Goal: Task Accomplishment & Management: Manage account settings

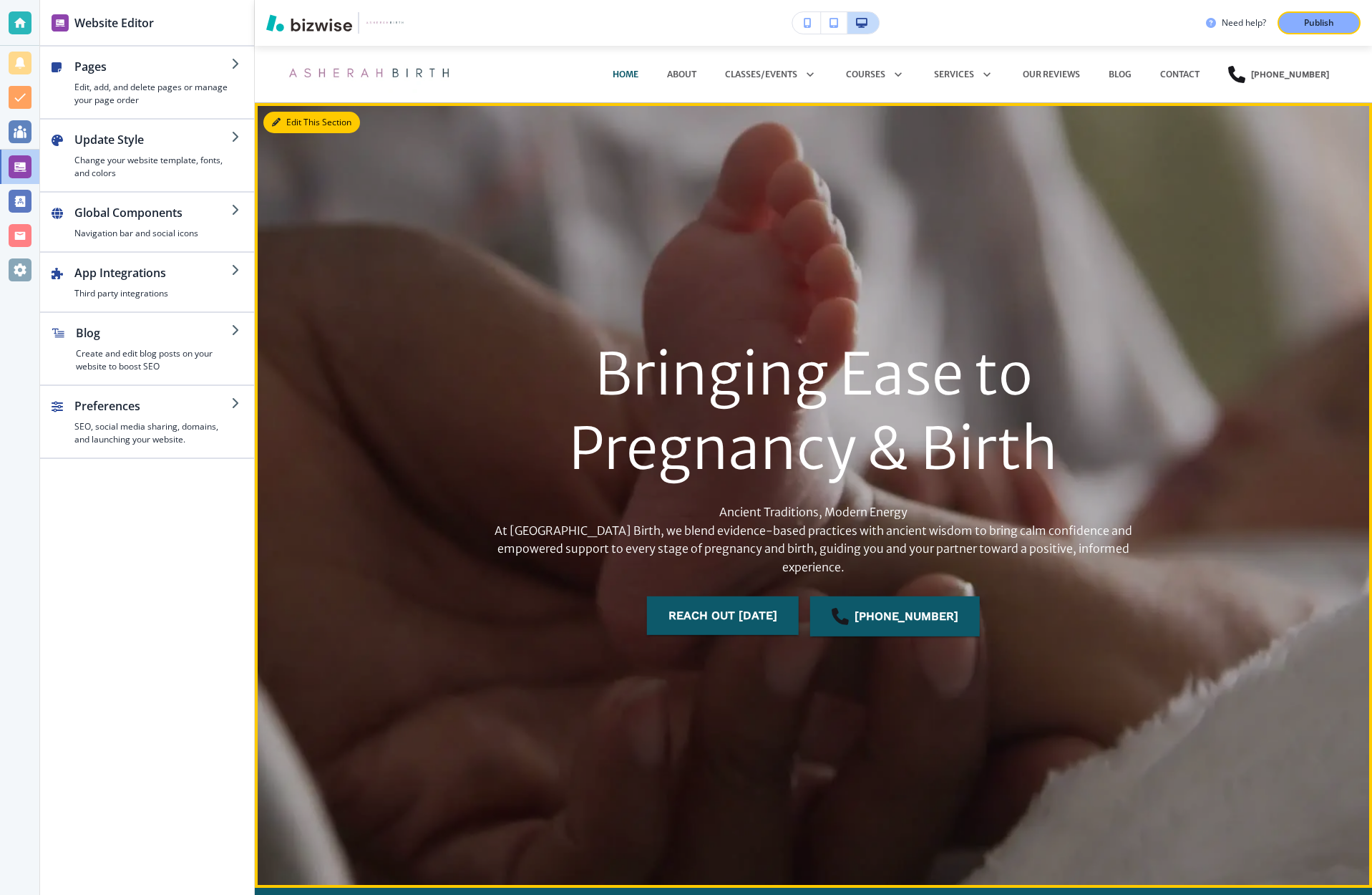
click at [285, 120] on button "Edit This Section" at bounding box center [312, 122] width 96 height 21
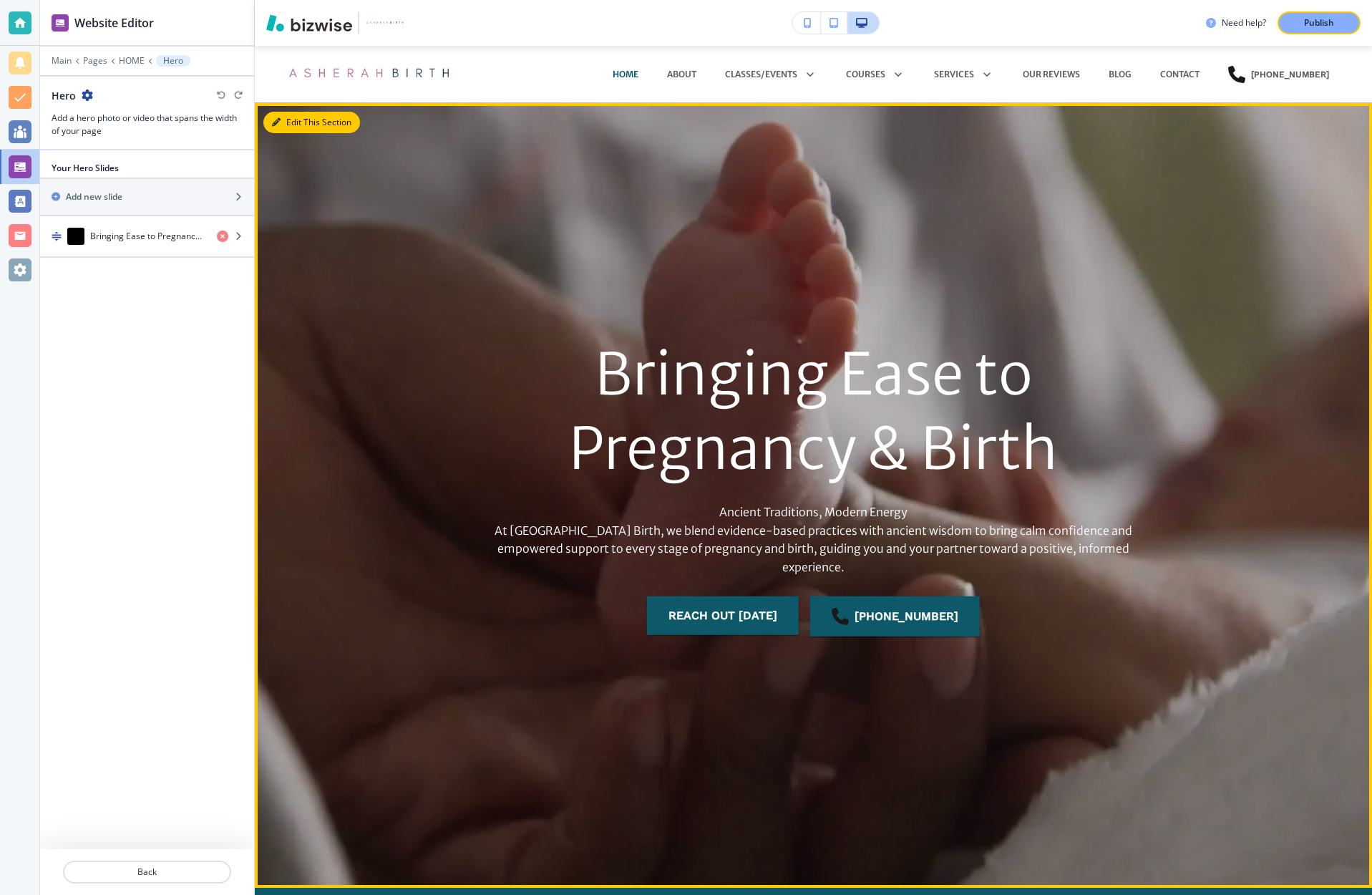
scroll to position [57, 0]
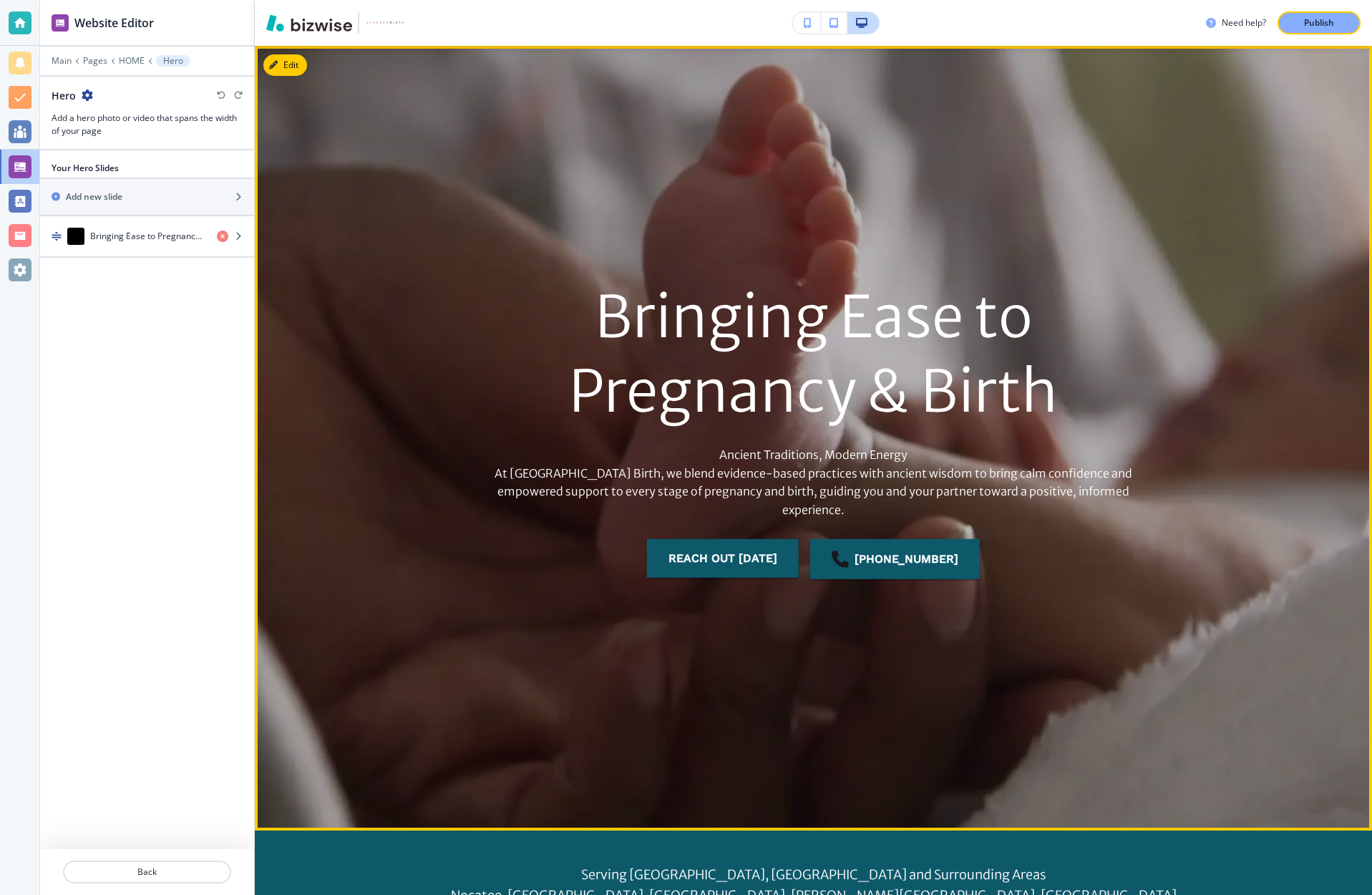
click at [858, 461] on p "Ancient Traditions, Modern Energy At Asherah Birth, we blend evidence-based pra…" at bounding box center [813, 482] width 686 height 73
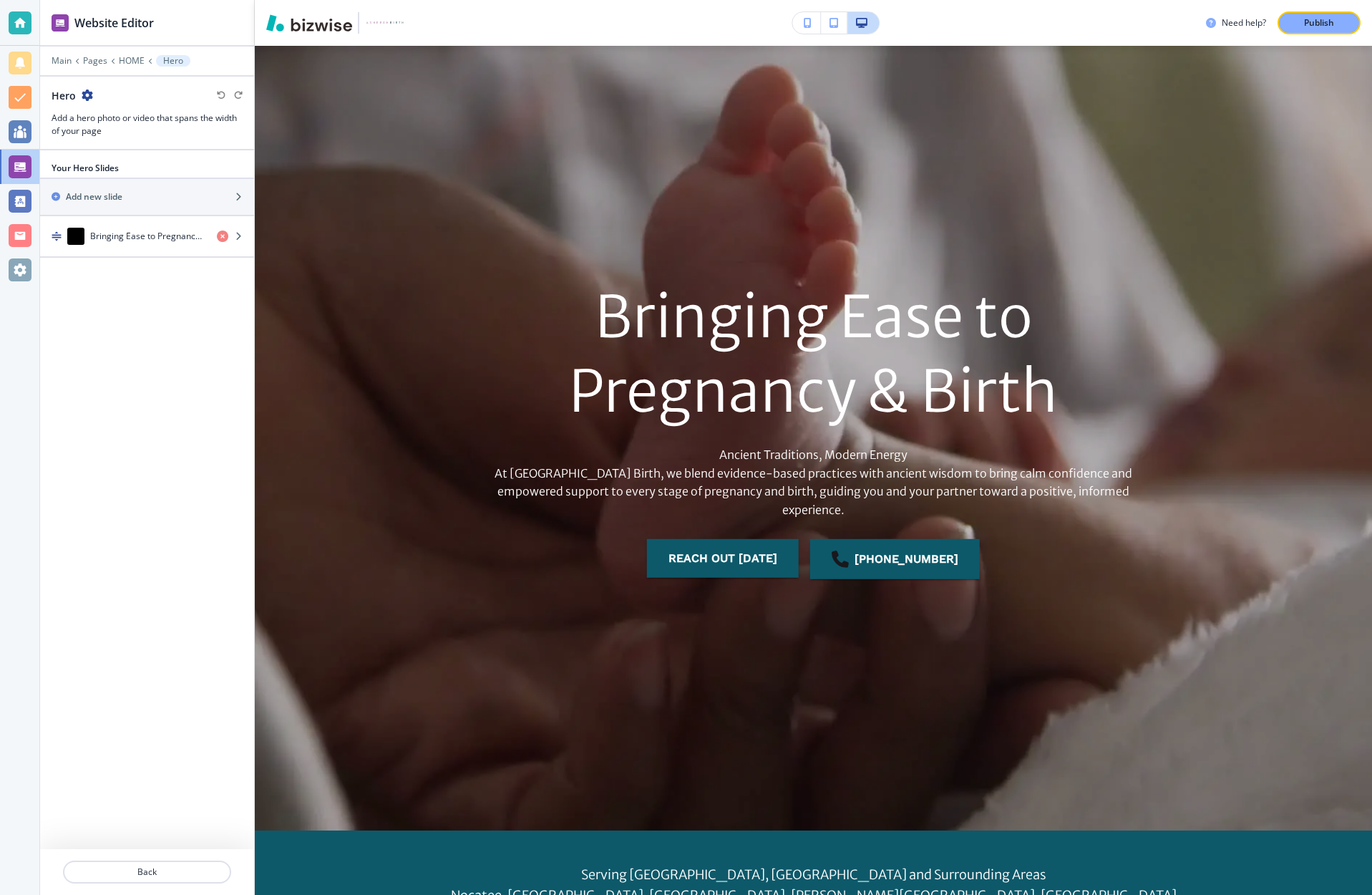
click at [906, 463] on p "Ancient Traditions, Modern Energy At Asherah Birth, we blend evidence-based pra…" at bounding box center [813, 482] width 686 height 73
click at [906, 465] on p "Ancient Traditions, Modern Energy At Asherah Birth, we blend evidence-based pra…" at bounding box center [813, 482] width 686 height 73
drag, startPoint x: 906, startPoint y: 465, endPoint x: 735, endPoint y: 460, distance: 171.1
click at [735, 460] on p "Ancient Traditions, Modern Energy At Asherah Birth, we blend evidence-based pra…" at bounding box center [813, 482] width 686 height 73
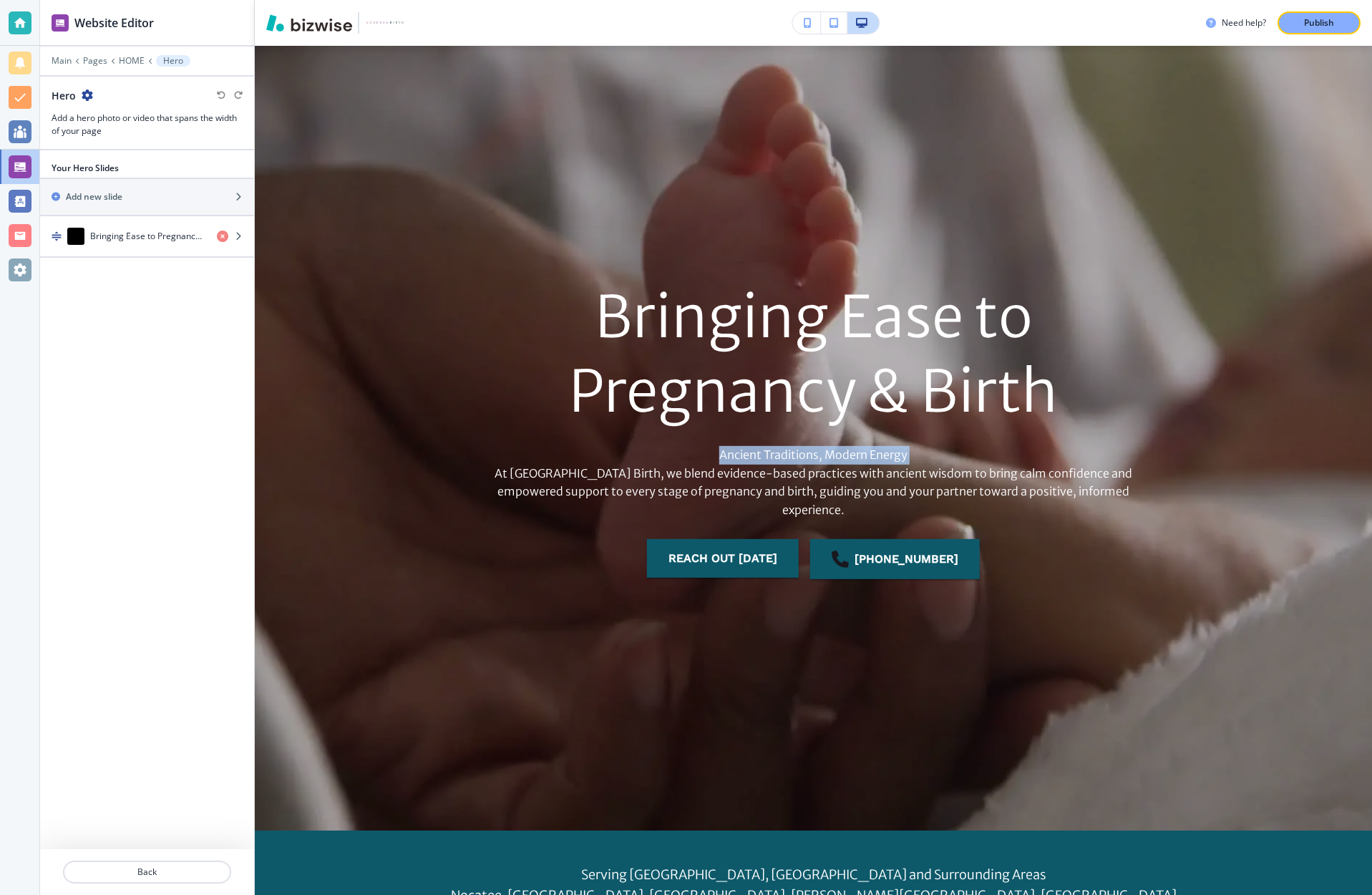
click at [735, 460] on p "Ancient Traditions, Modern Energy At Asherah Birth, we blend evidence-based pra…" at bounding box center [813, 482] width 686 height 73
click at [802, 491] on p "At [GEOGRAPHIC_DATA] Birth, we blend evidence-based practices with ancient wisd…" at bounding box center [813, 491] width 686 height 56
click at [802, 463] on p "Ancient Traditions, Modern Energy At Asherah Birth, we blend evidence-based pra…" at bounding box center [813, 482] width 686 height 73
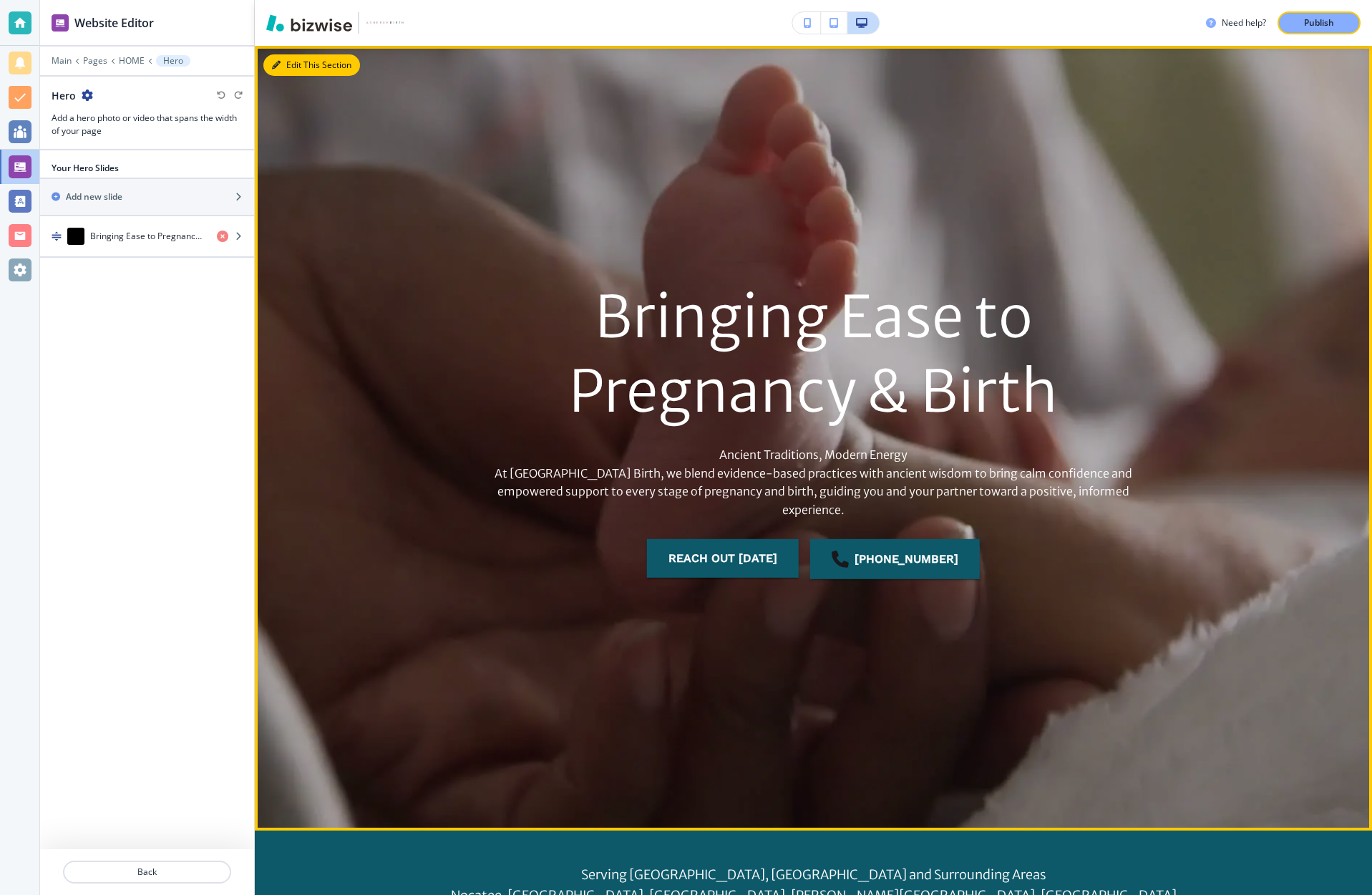
click at [303, 65] on button "Edit This Section" at bounding box center [312, 65] width 96 height 21
click at [279, 63] on icon "button" at bounding box center [276, 65] width 8 height 8
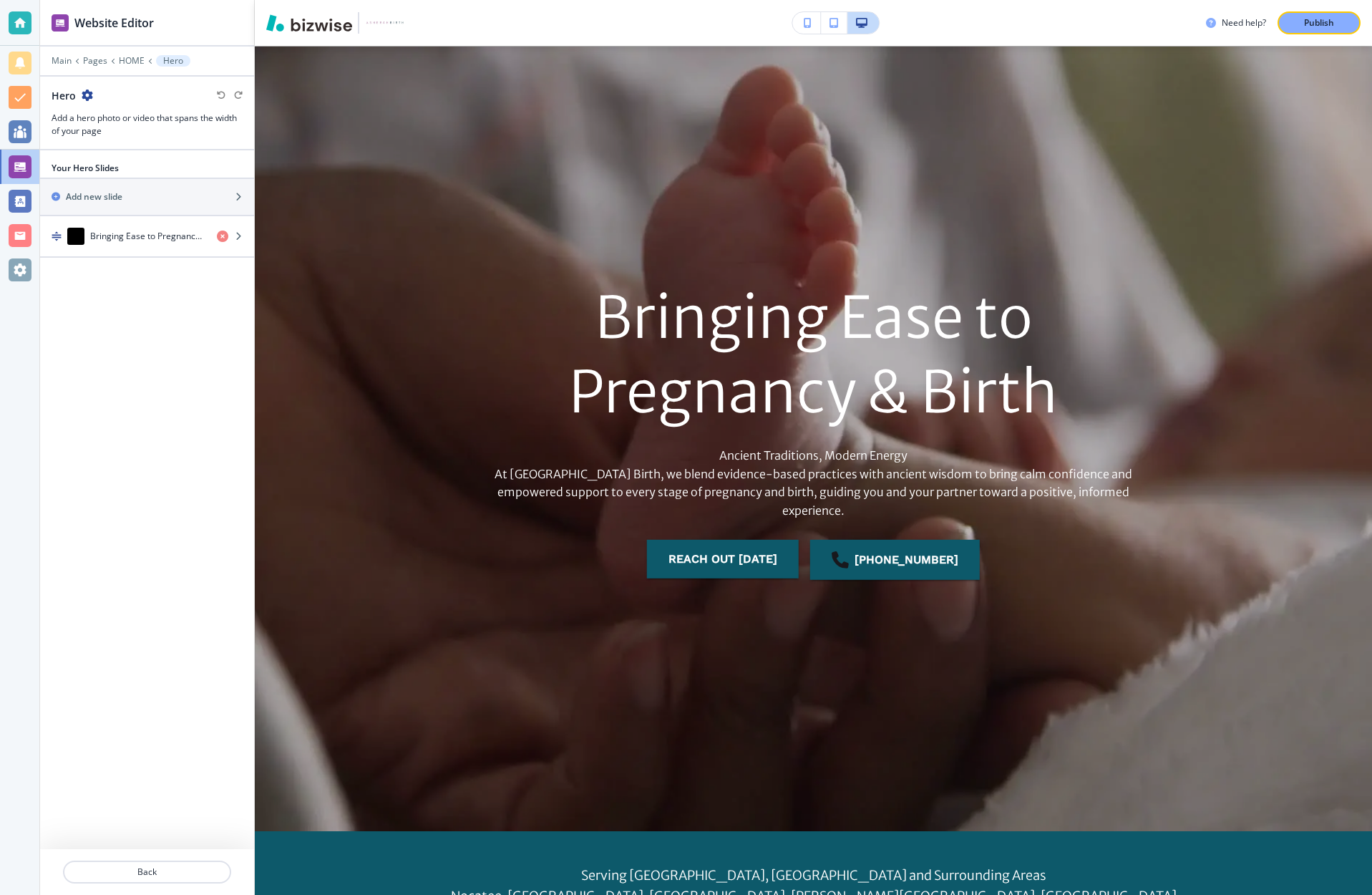
click at [790, 463] on p "Ancient Traditions, Modern Energy At Asherah Birth, we blend evidence-based pra…" at bounding box center [813, 483] width 686 height 73
click at [804, 463] on p "Ancient Traditions, Modern Energy At Asherah Birth, we blend evidence-based pra…" at bounding box center [813, 483] width 686 height 73
click at [805, 463] on p "Ancient Traditions, Modern Energy At Asherah Birth, we blend evidence-based pra…" at bounding box center [813, 483] width 686 height 73
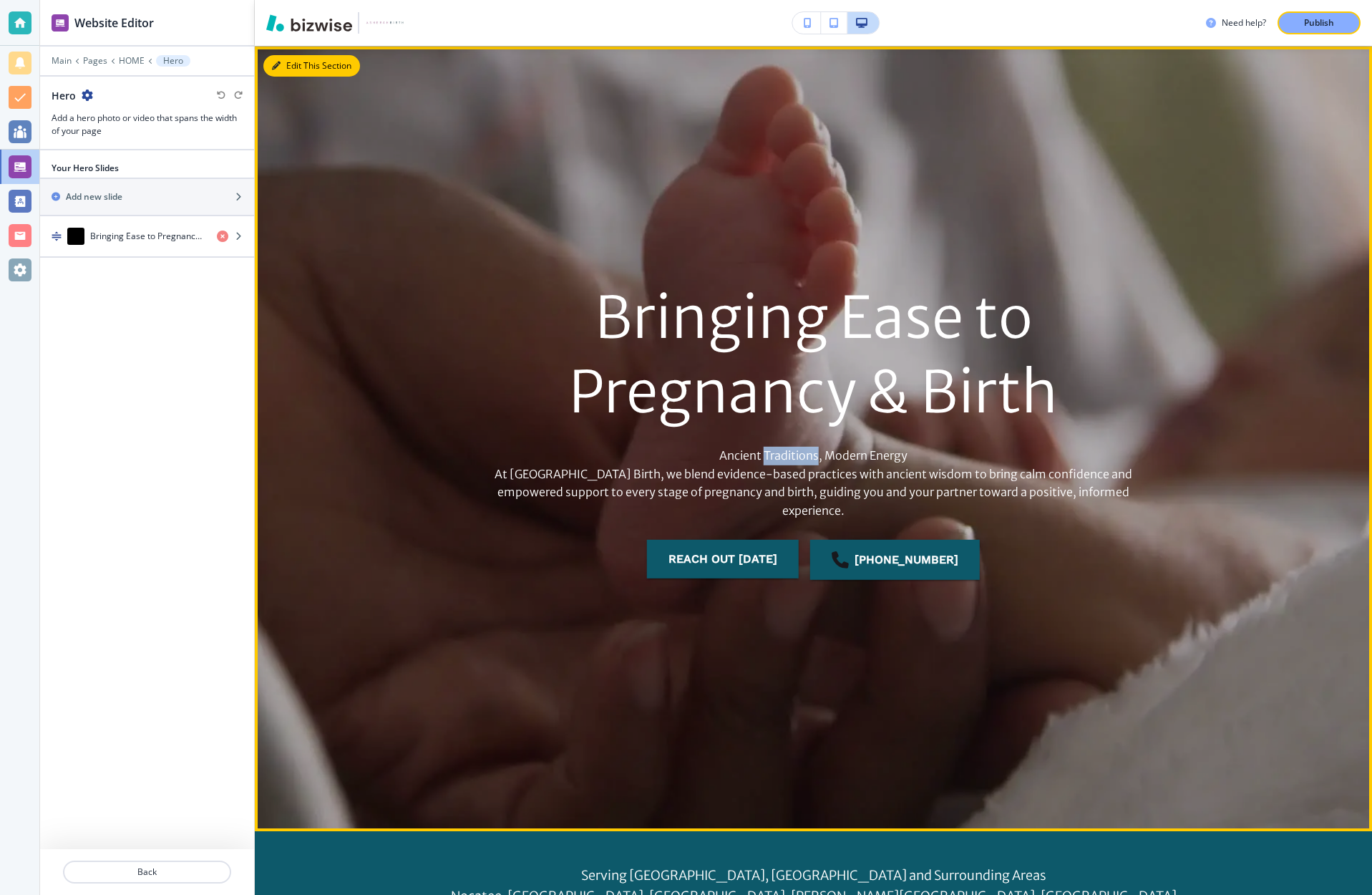
click at [289, 65] on button "Edit This Section" at bounding box center [312, 66] width 96 height 21
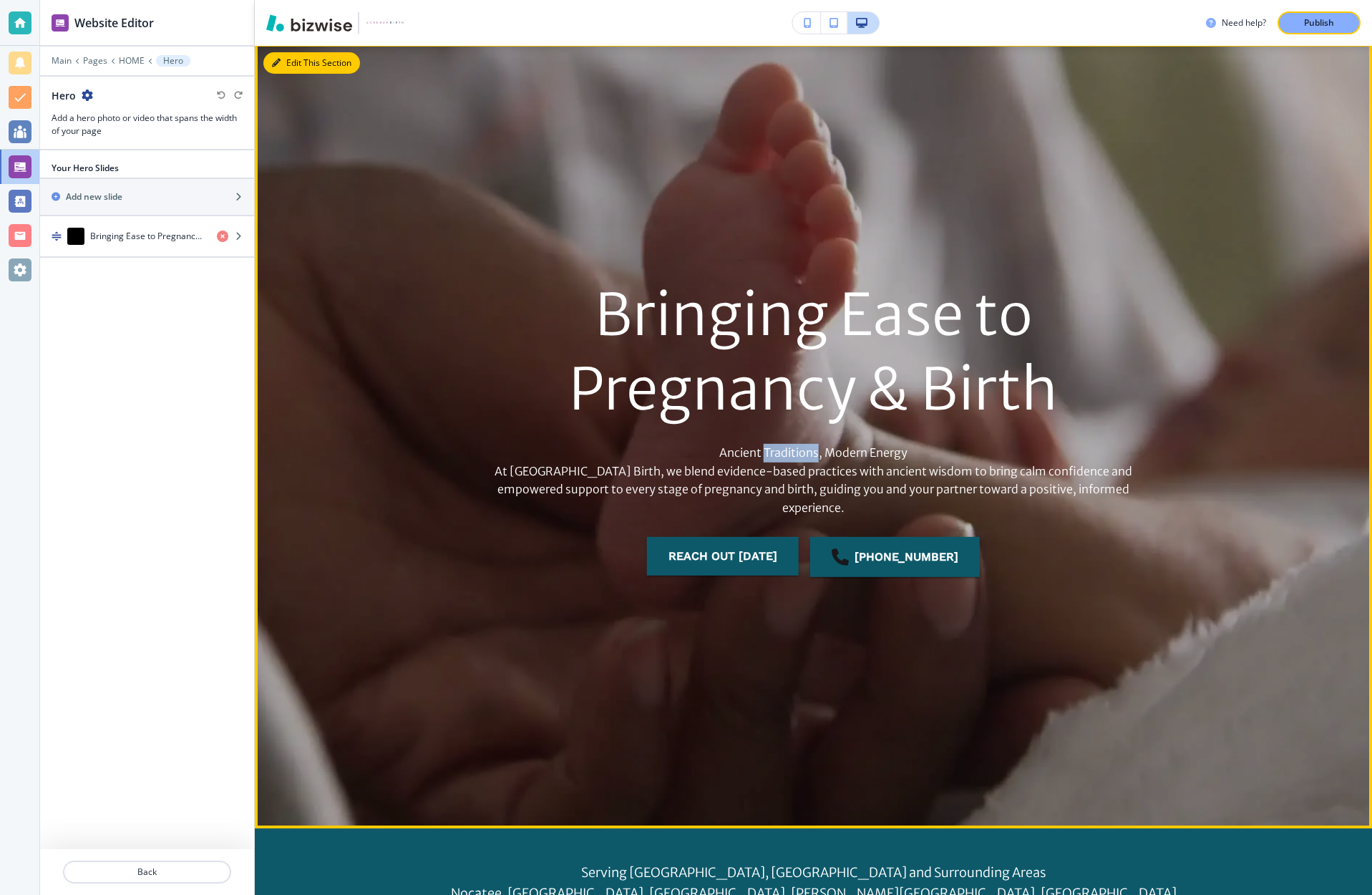
scroll to position [58, 0]
click at [279, 62] on icon "button" at bounding box center [276, 62] width 8 height 8
click at [325, 66] on button "Edit This Section" at bounding box center [312, 63] width 96 height 21
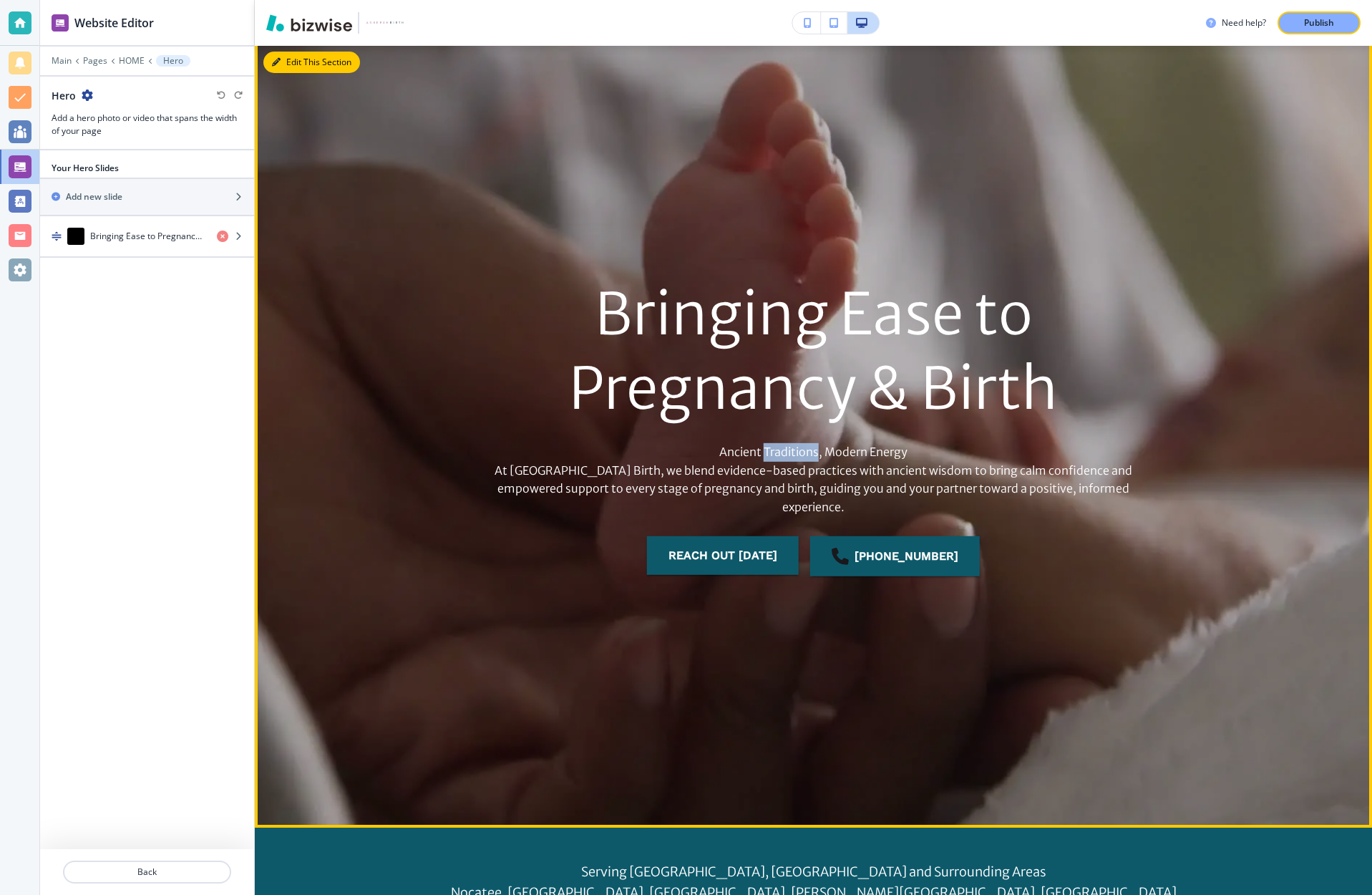
click at [325, 66] on button "Edit This Section" at bounding box center [312, 62] width 96 height 21
click at [319, 64] on button "Edit This Section" at bounding box center [312, 61] width 96 height 21
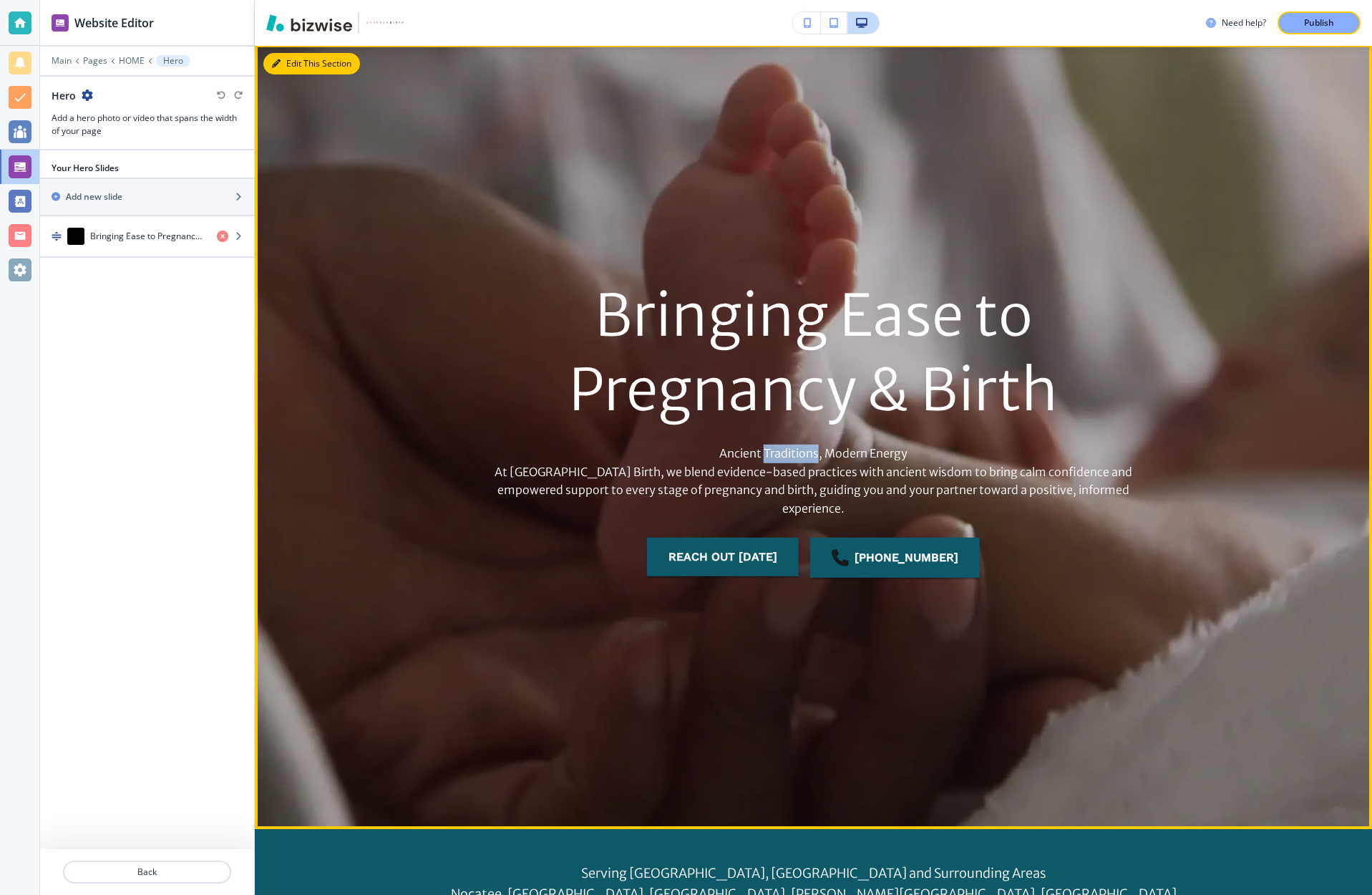
click at [319, 64] on button "Edit This Section" at bounding box center [312, 63] width 96 height 21
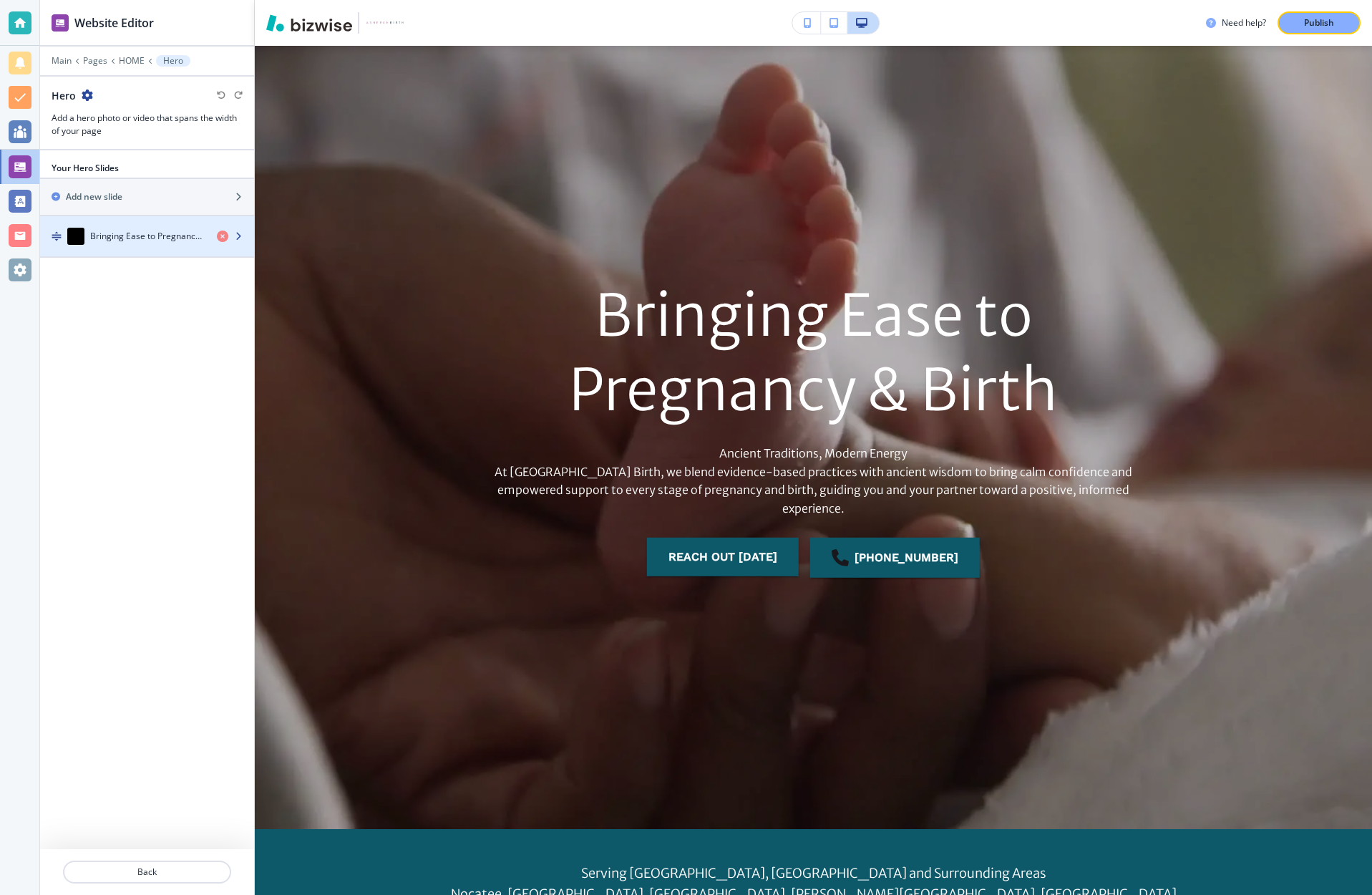
click at [141, 231] on h4 "Bringing Ease to Pregnancy & Birth" at bounding box center [147, 236] width 116 height 13
click at [241, 237] on icon "button" at bounding box center [238, 236] width 8 height 8
click at [157, 234] on h4 "Bringing Ease to Pregnancy & Birth" at bounding box center [147, 236] width 116 height 13
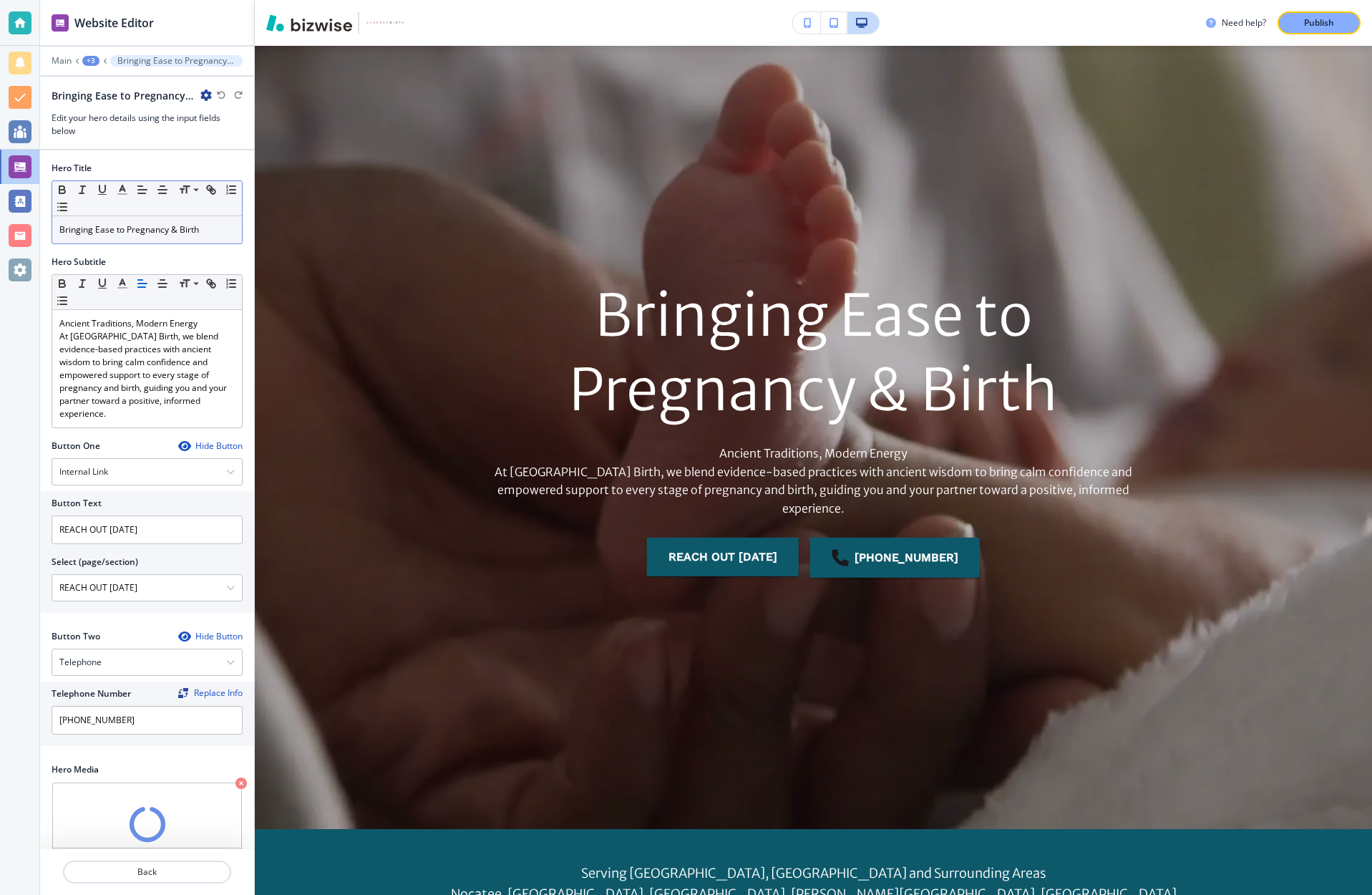
click at [236, 240] on div "Bringing Ease to Pregnancy & Birth" at bounding box center [146, 230] width 190 height 27
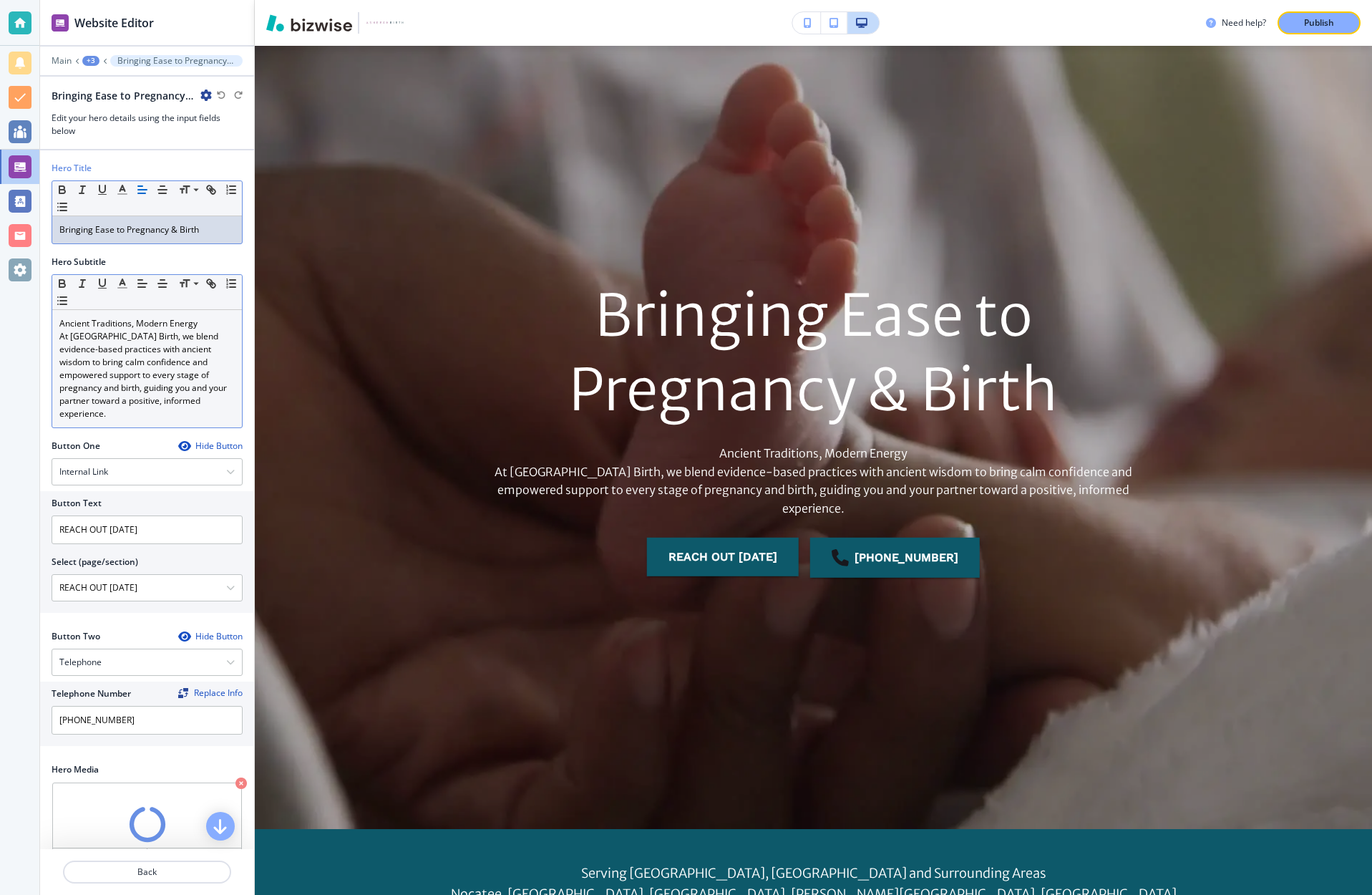
scroll to position [301, 0]
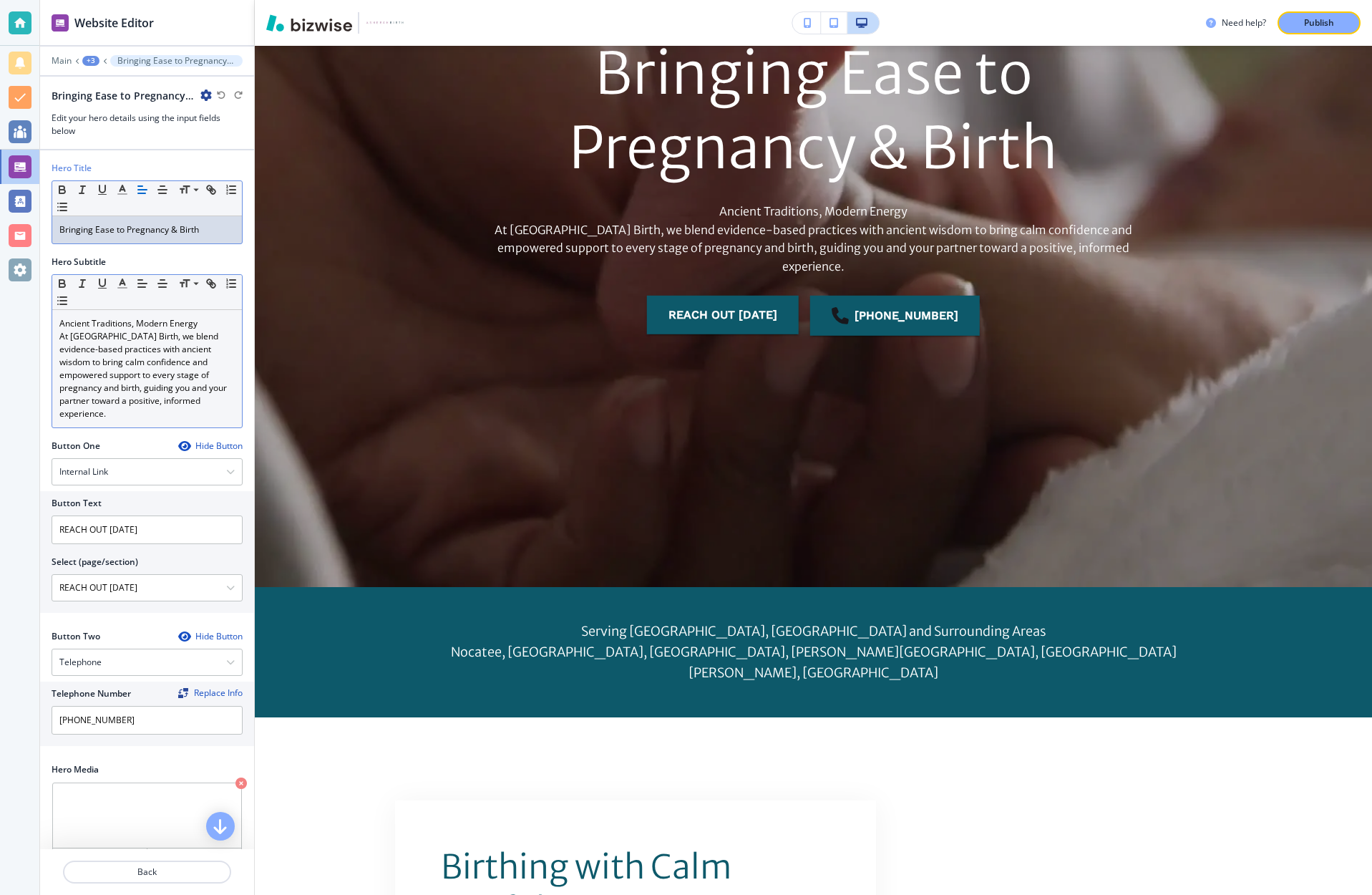
click at [176, 326] on p "Ancient Traditions, Modern Energy" at bounding box center [146, 324] width 175 height 13
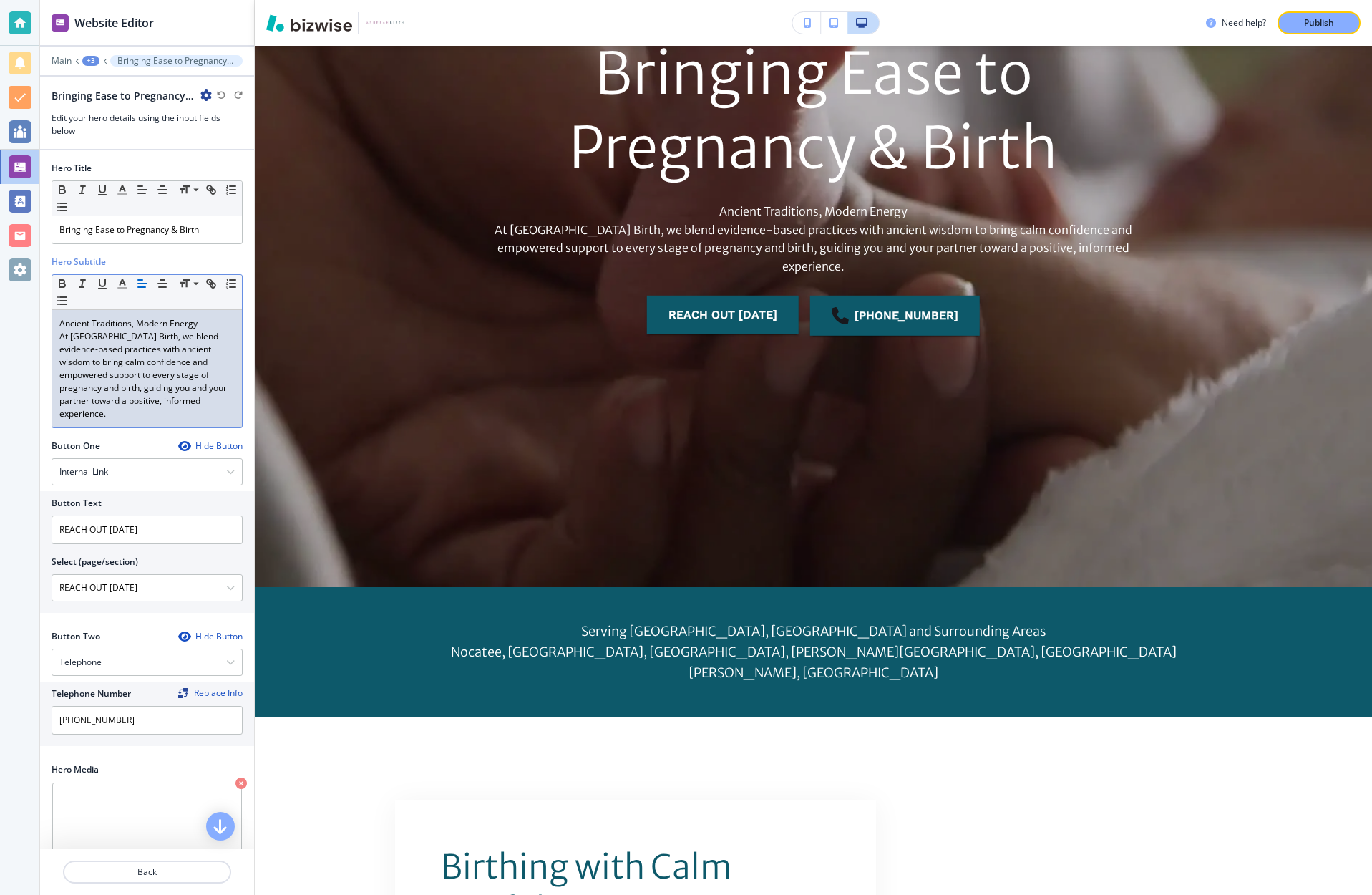
click at [197, 324] on p "Ancient Traditions, Modern Energy" at bounding box center [146, 324] width 175 height 13
drag, startPoint x: 198, startPoint y: 324, endPoint x: 56, endPoint y: 319, distance: 142.1
click at [56, 319] on div "Ancient Traditions, Modern Energy At Asherah Birth, we blend evidence-based pra…" at bounding box center [146, 368] width 190 height 118
drag, startPoint x: 175, startPoint y: 320, endPoint x: 59, endPoint y: 299, distance: 117.9
click at [56, 319] on div "Birth with Spiritual Intention At [GEOGRAPHIC_DATA] Birth, we blend evidence-ba…" at bounding box center [146, 368] width 190 height 118
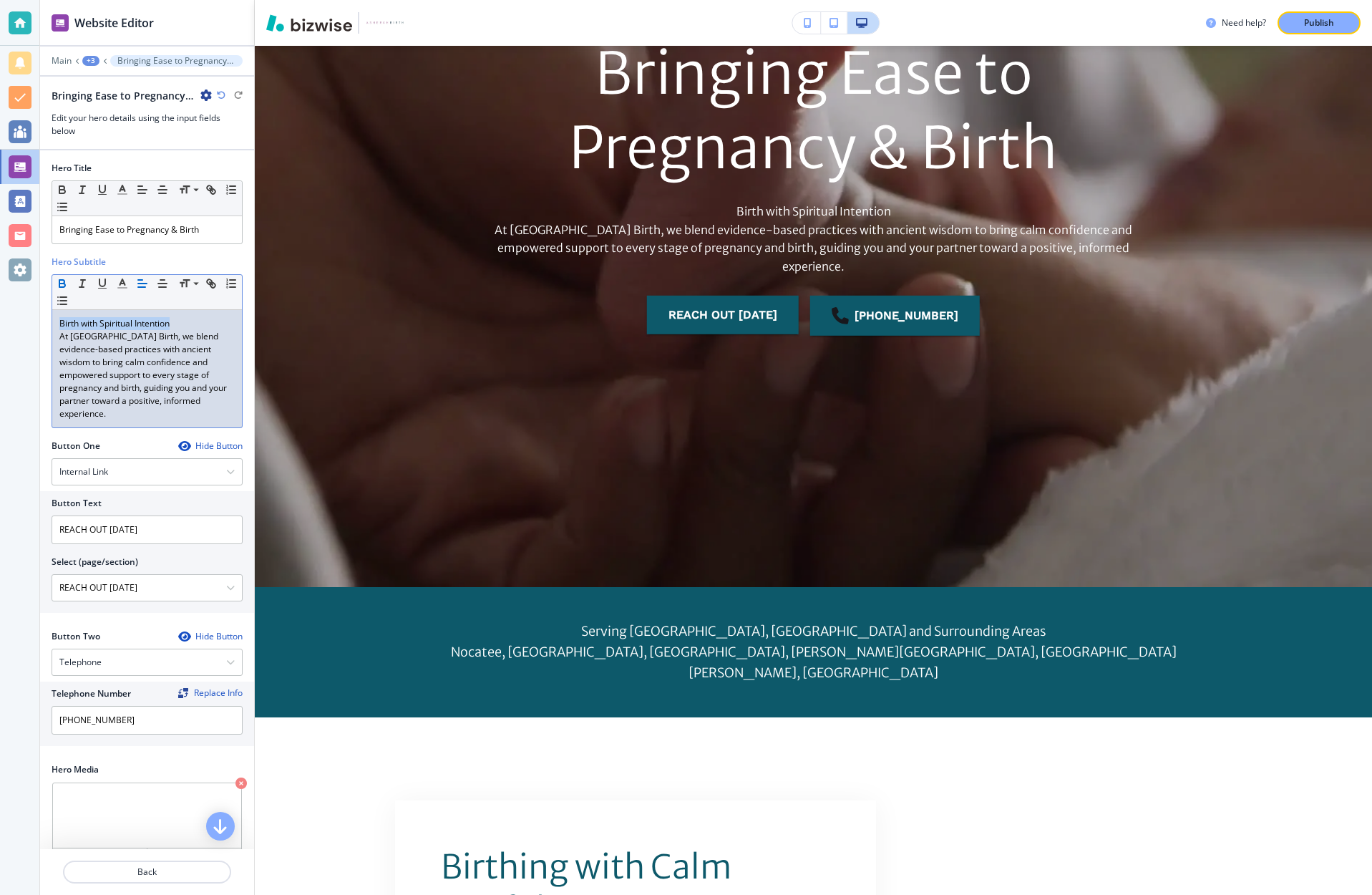
click at [66, 285] on icon "button" at bounding box center [62, 283] width 13 height 13
click at [183, 409] on div "Birth with Spiritual Intention At [GEOGRAPHIC_DATA] Birth, we blend evidence-ba…" at bounding box center [146, 368] width 190 height 118
click at [147, 348] on p "At [GEOGRAPHIC_DATA] Birth, we blend evidence-based practices with ancient wisd…" at bounding box center [146, 375] width 175 height 90
click at [227, 405] on p "At [GEOGRAPHIC_DATA] Birth, we blend evidence-based practices with spiritual in…" at bounding box center [146, 375] width 175 height 90
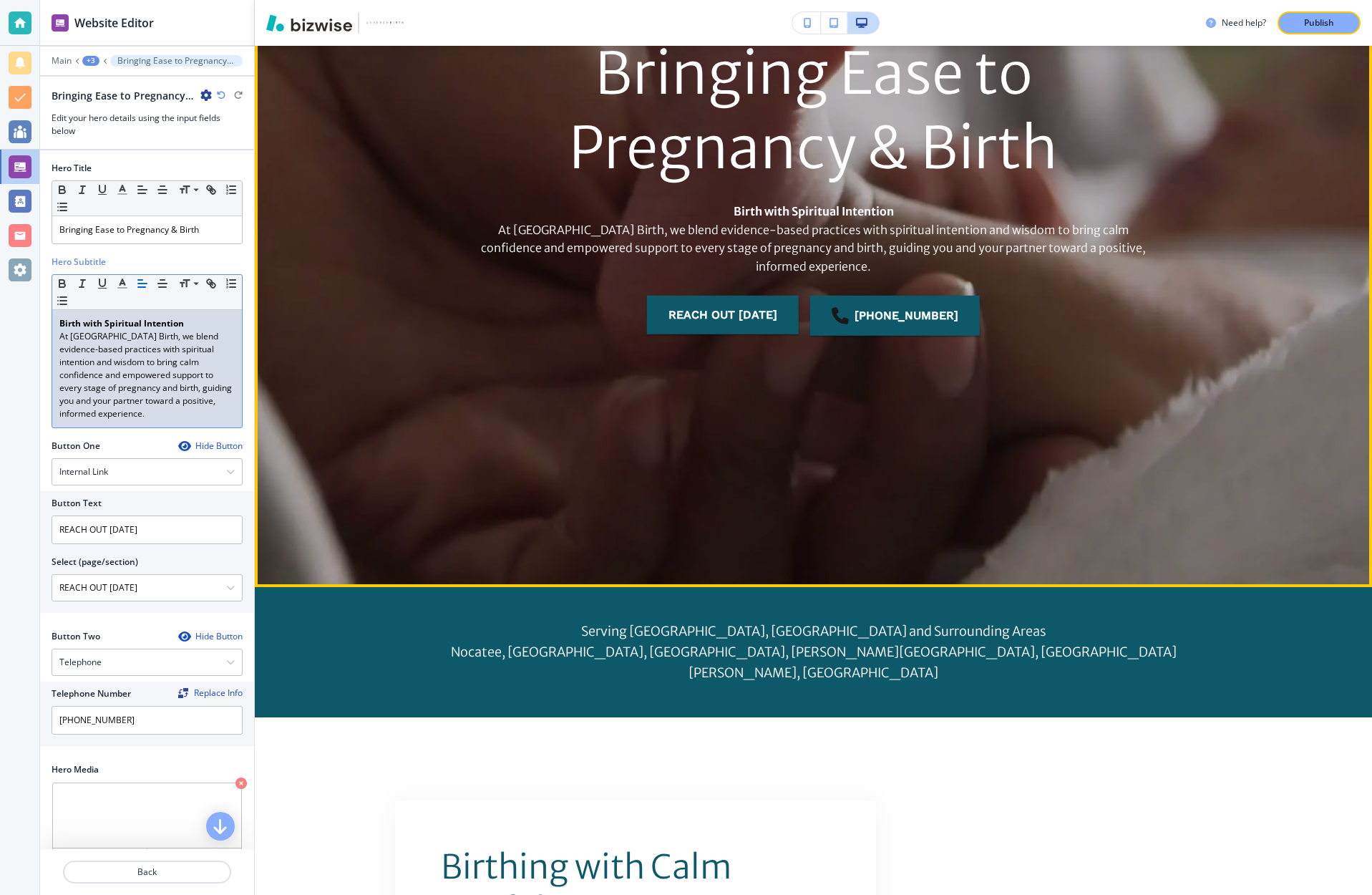
scroll to position [294, 0]
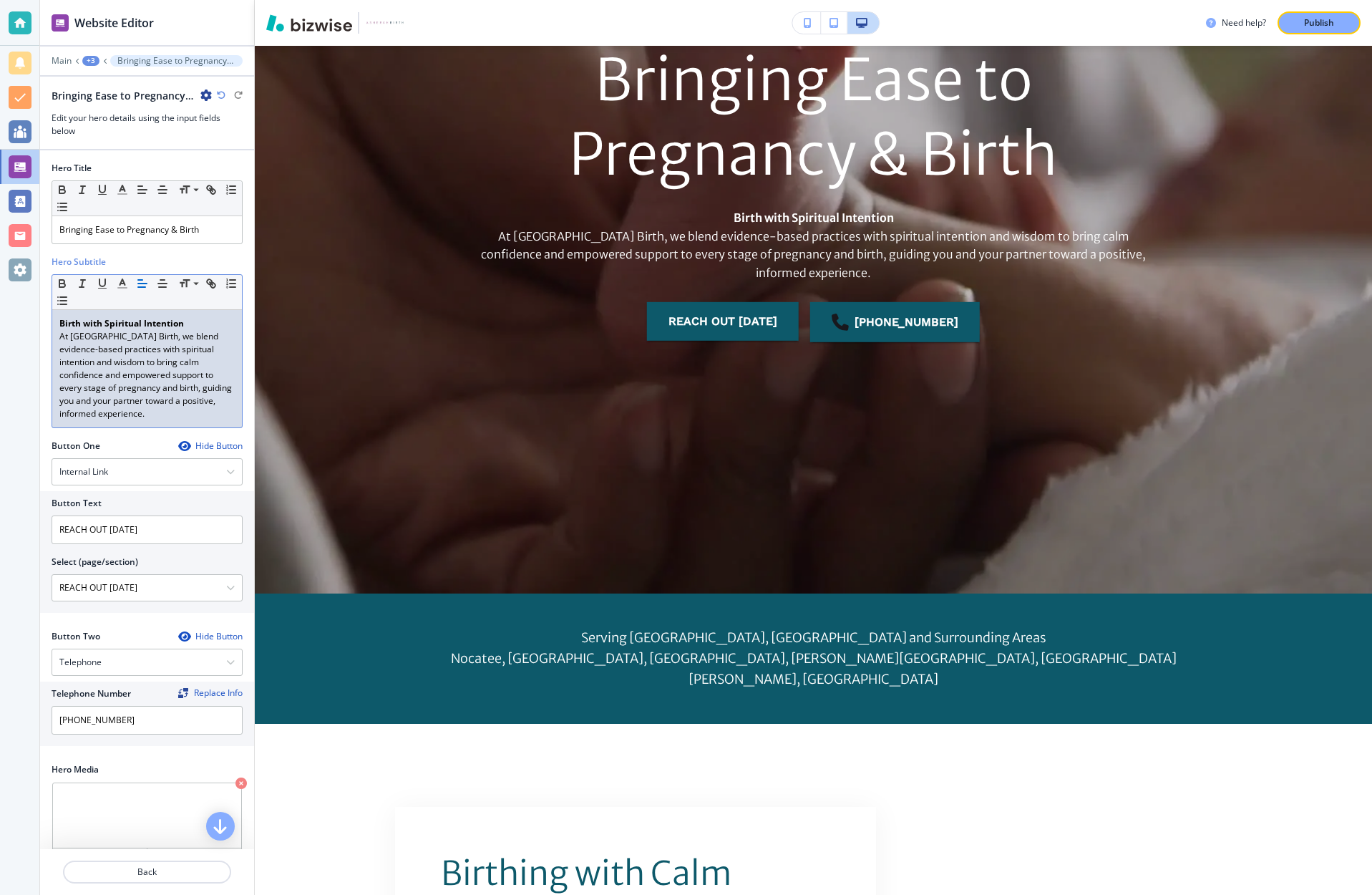
click at [185, 320] on p "Birth with Spiritual Intention" at bounding box center [146, 324] width 175 height 13
click at [191, 319] on p "Birth with Spiritual Intention" at bounding box center [146, 324] width 175 height 13
drag, startPoint x: 187, startPoint y: 322, endPoint x: 57, endPoint y: 320, distance: 130.0
click at [57, 320] on div "Birth with Spiritual Intention At [GEOGRAPHIC_DATA] Birth, we blend evidence-ba…" at bounding box center [146, 368] width 190 height 118
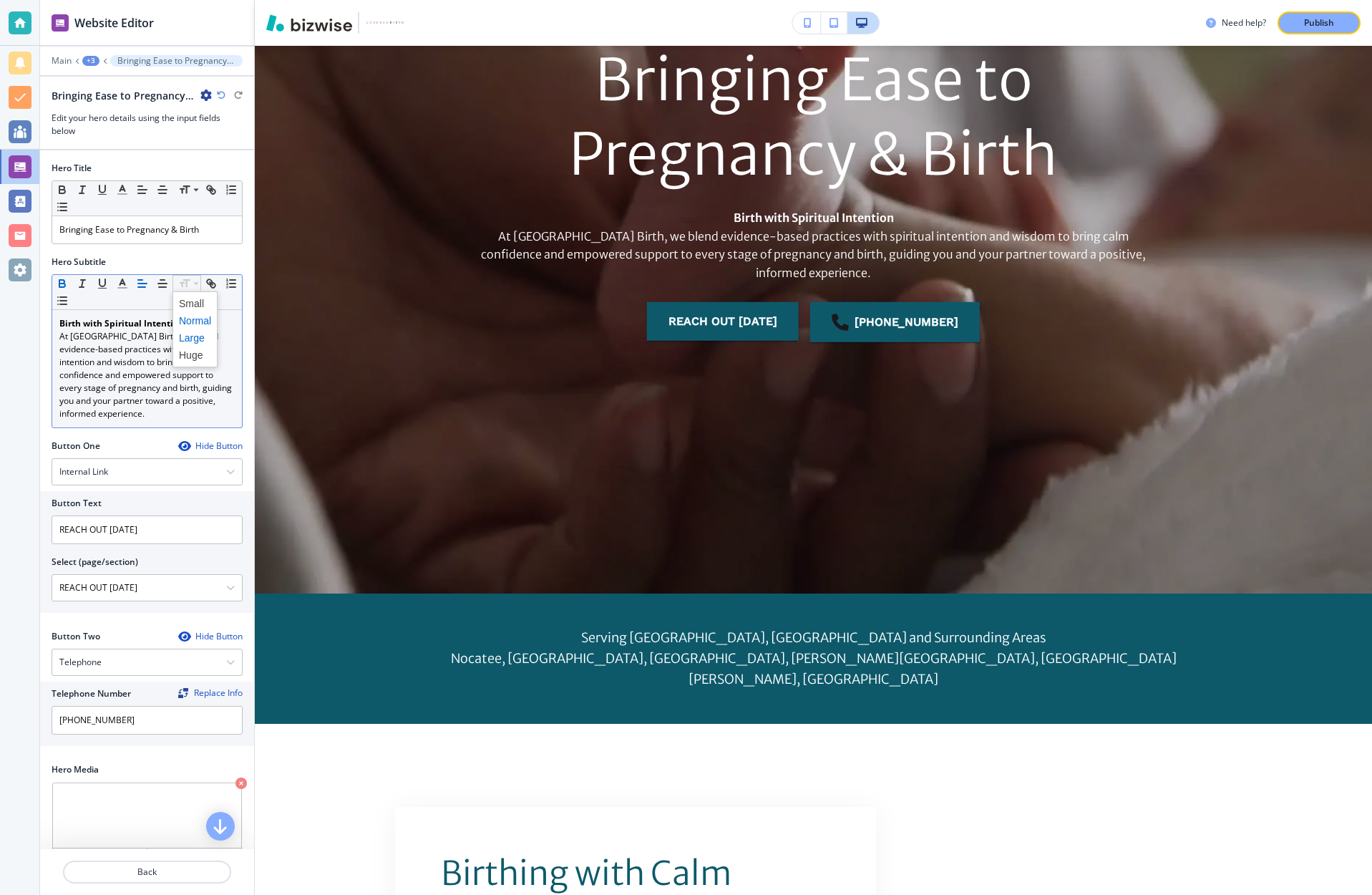
click at [190, 340] on span at bounding box center [194, 338] width 32 height 18
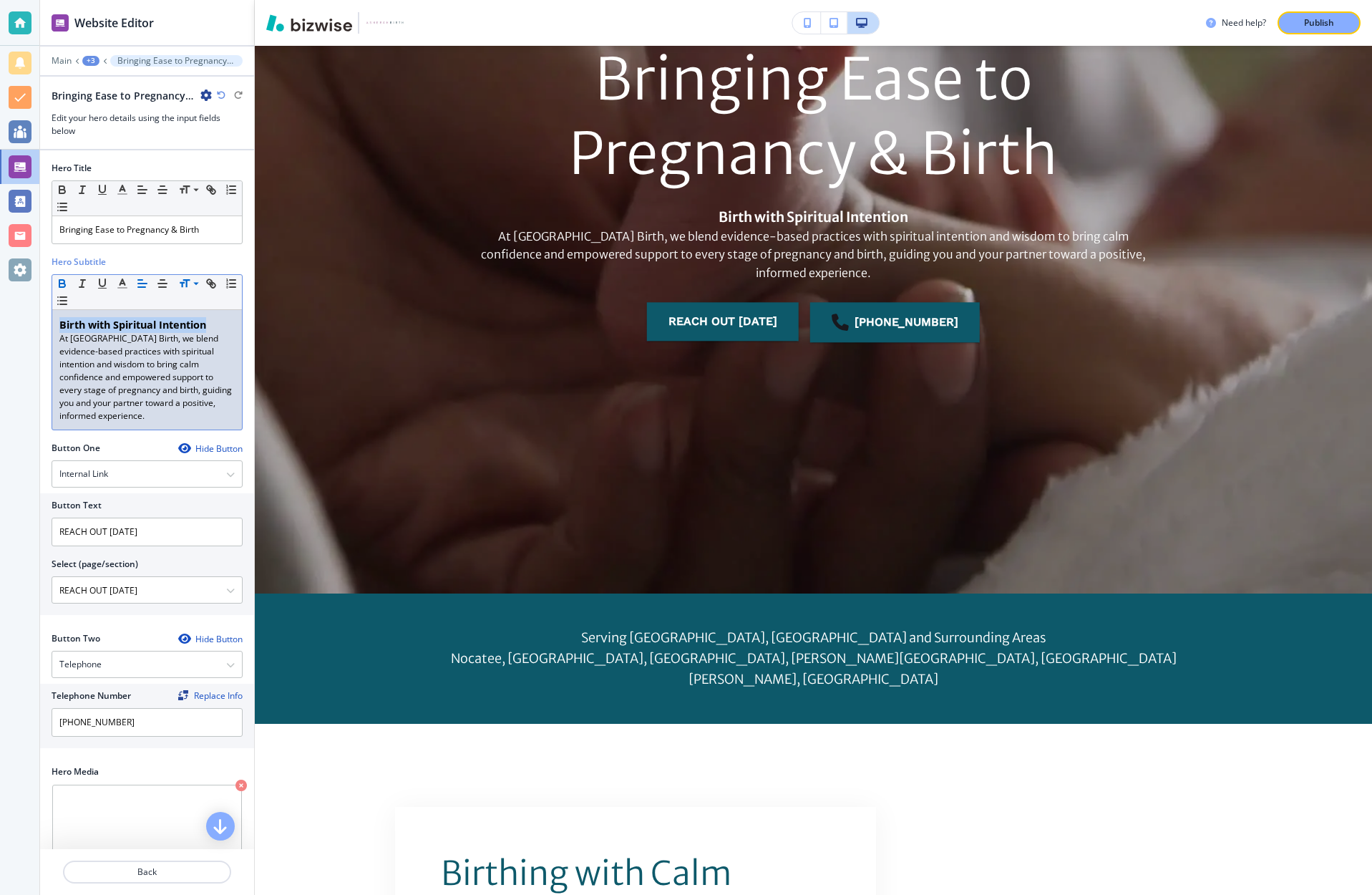
drag, startPoint x: 191, startPoint y: 286, endPoint x: 194, endPoint y: 323, distance: 37.1
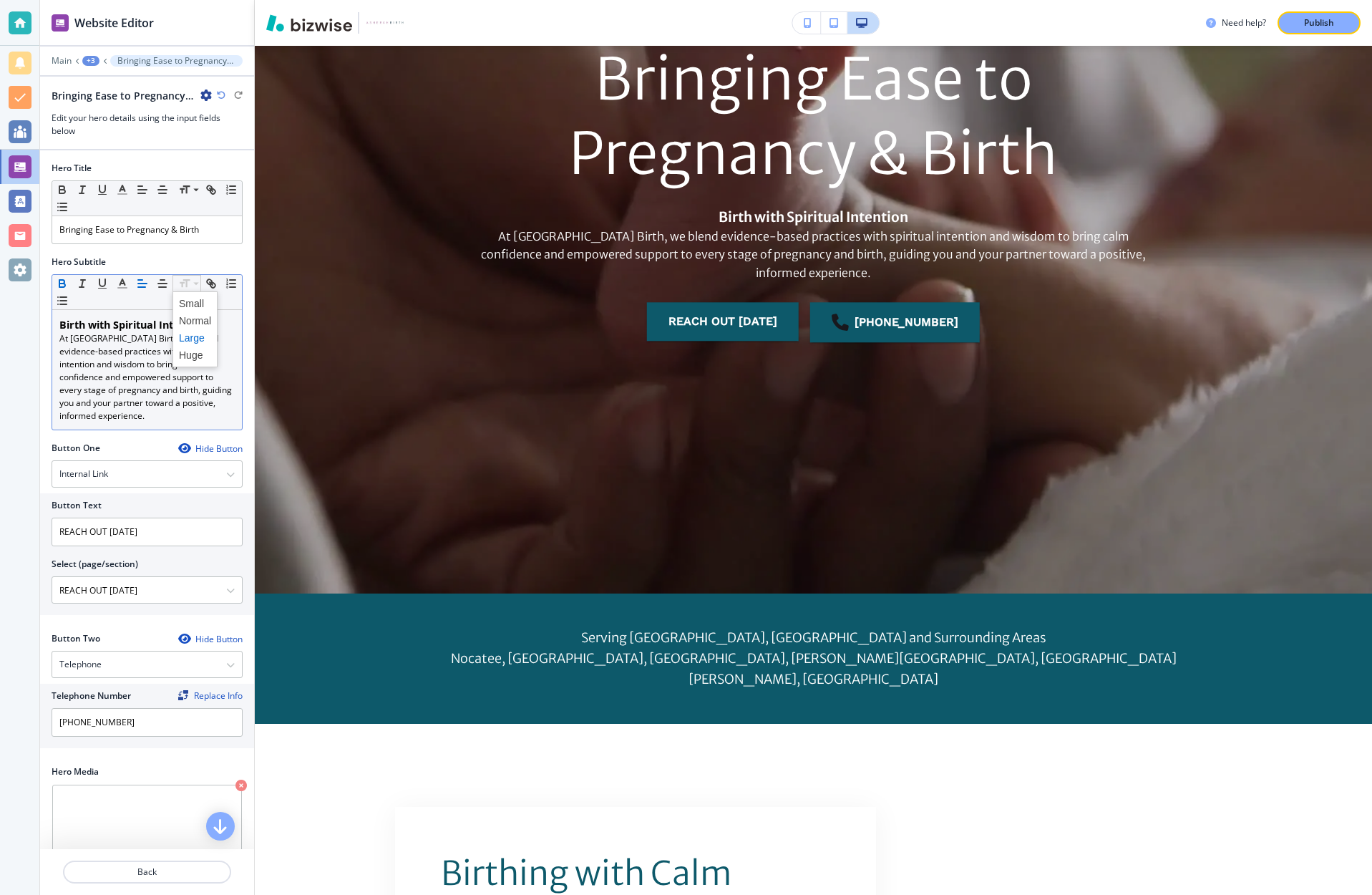
click at [194, 356] on span at bounding box center [194, 354] width 32 height 18
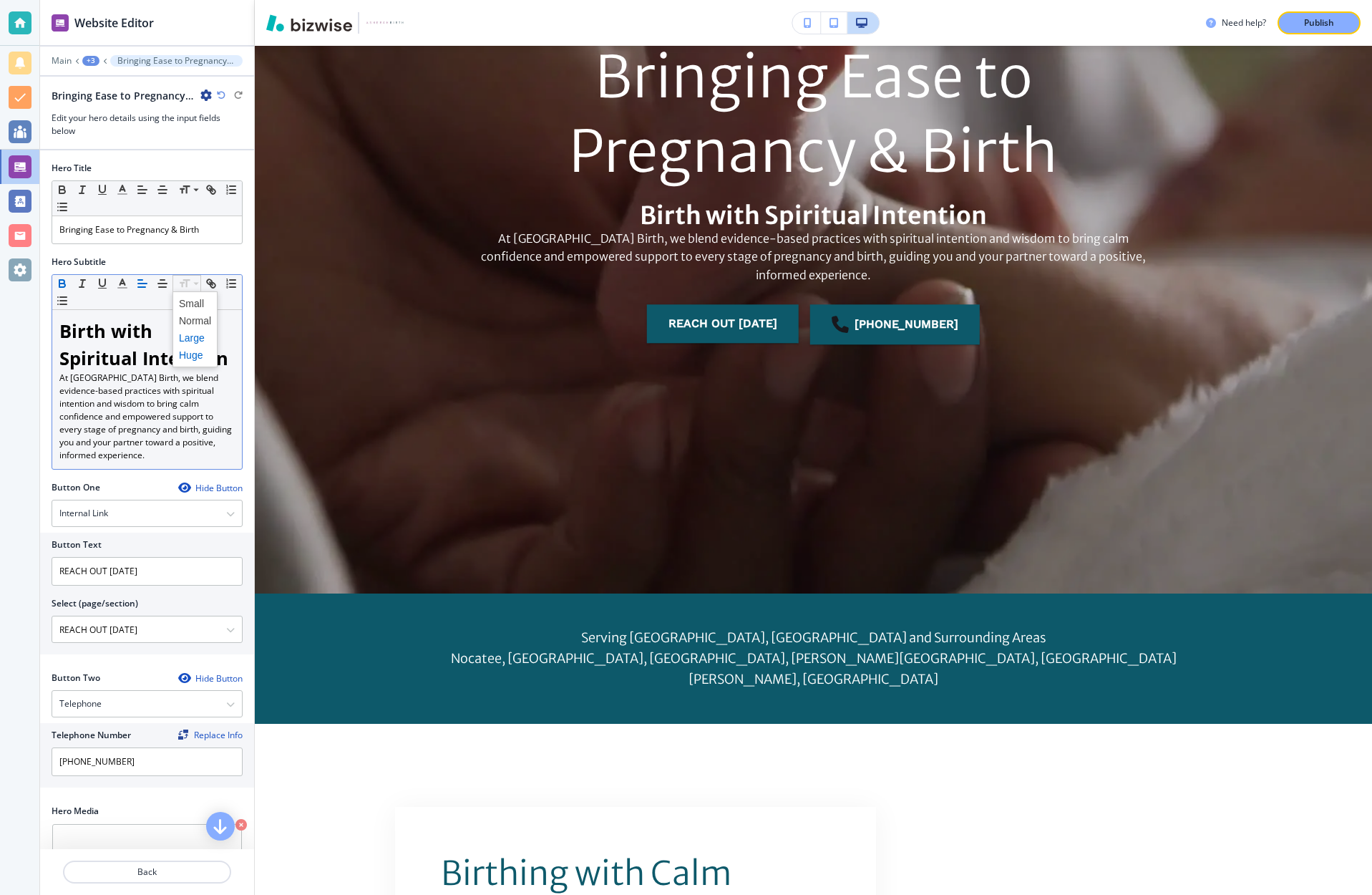
click at [194, 336] on span at bounding box center [194, 338] width 32 height 18
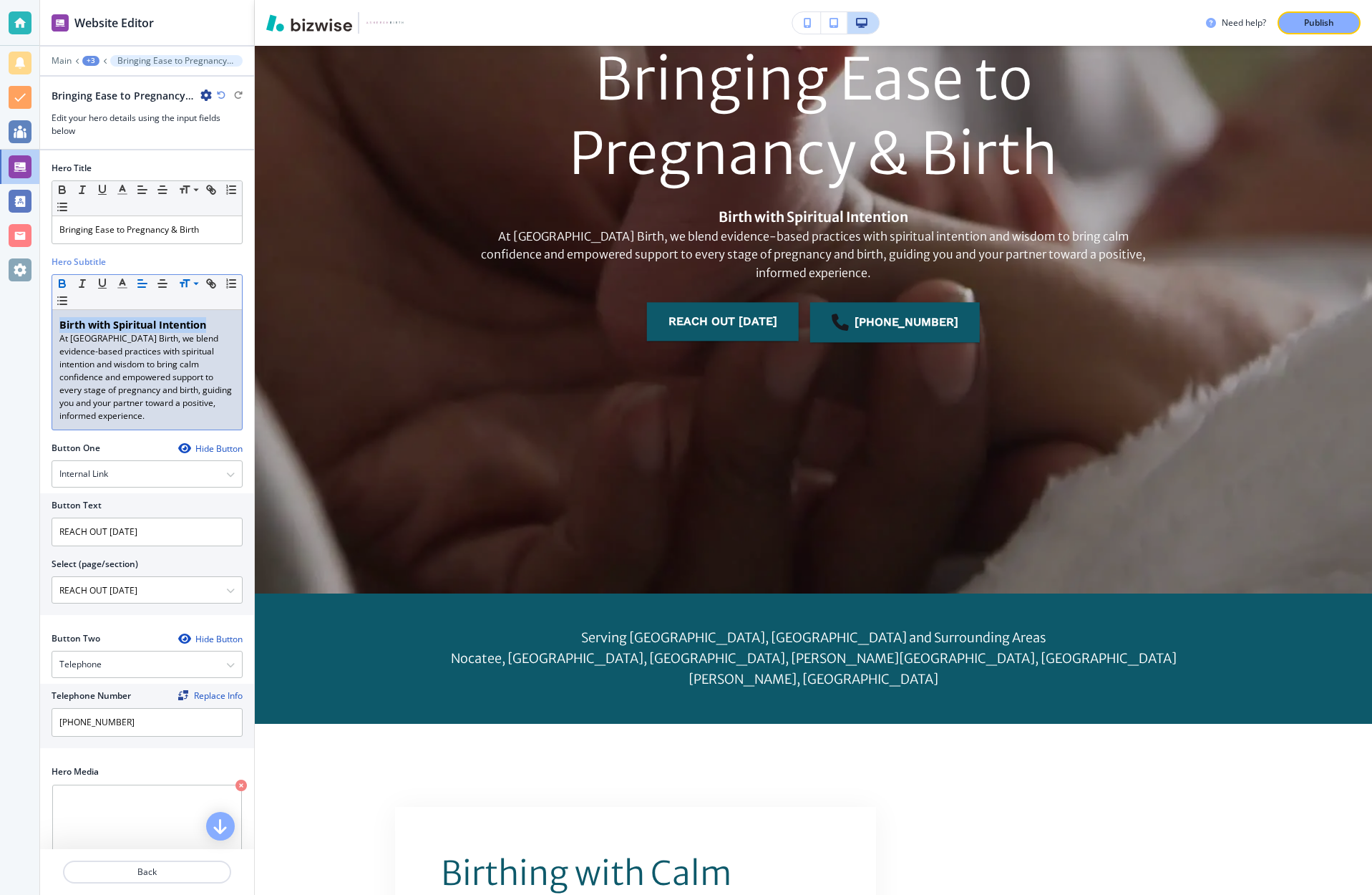
click at [65, 282] on icon "button" at bounding box center [62, 283] width 13 height 13
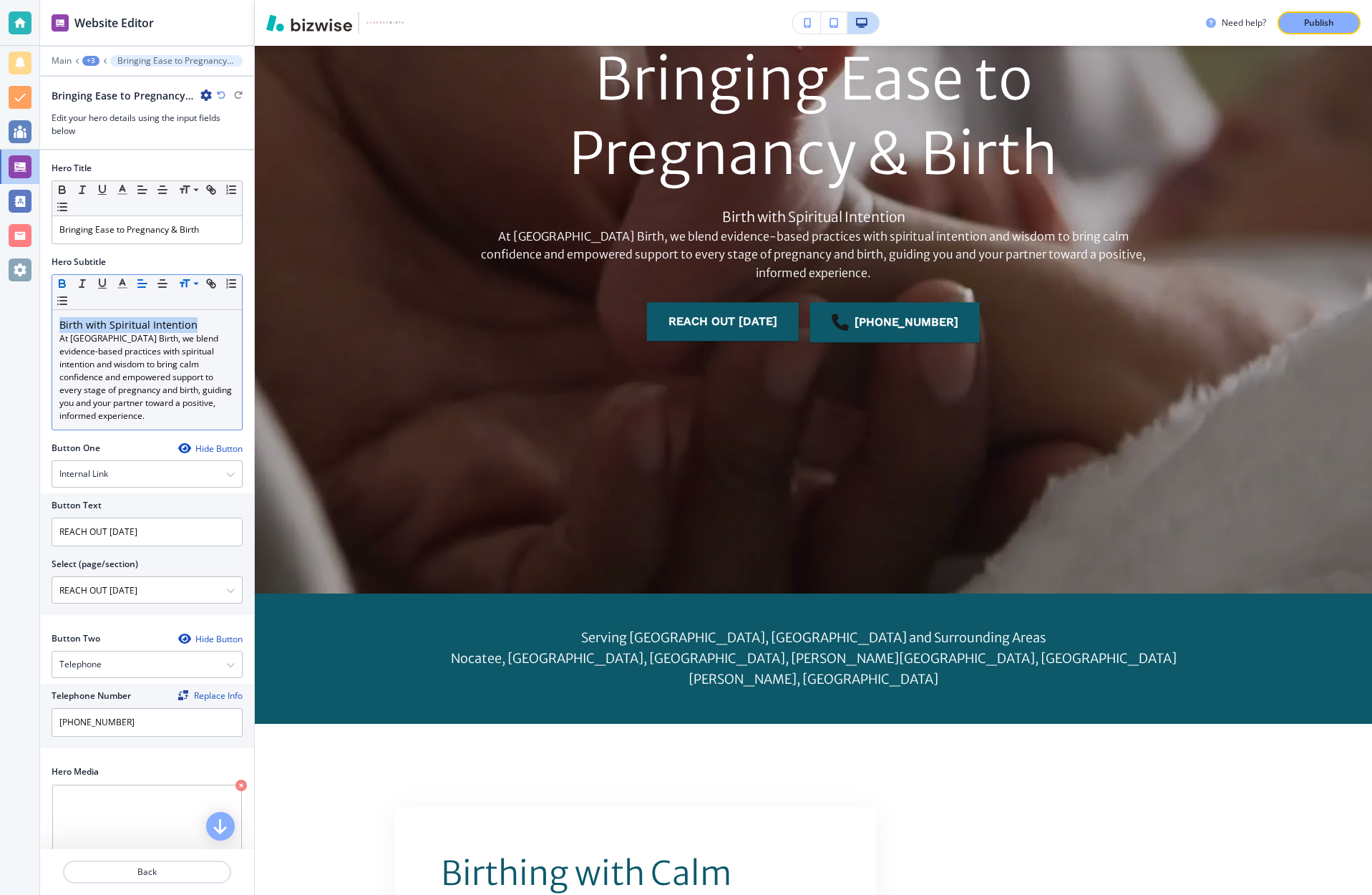
click at [65, 282] on icon "button" at bounding box center [62, 283] width 13 height 13
click at [87, 281] on icon "button" at bounding box center [82, 283] width 13 height 13
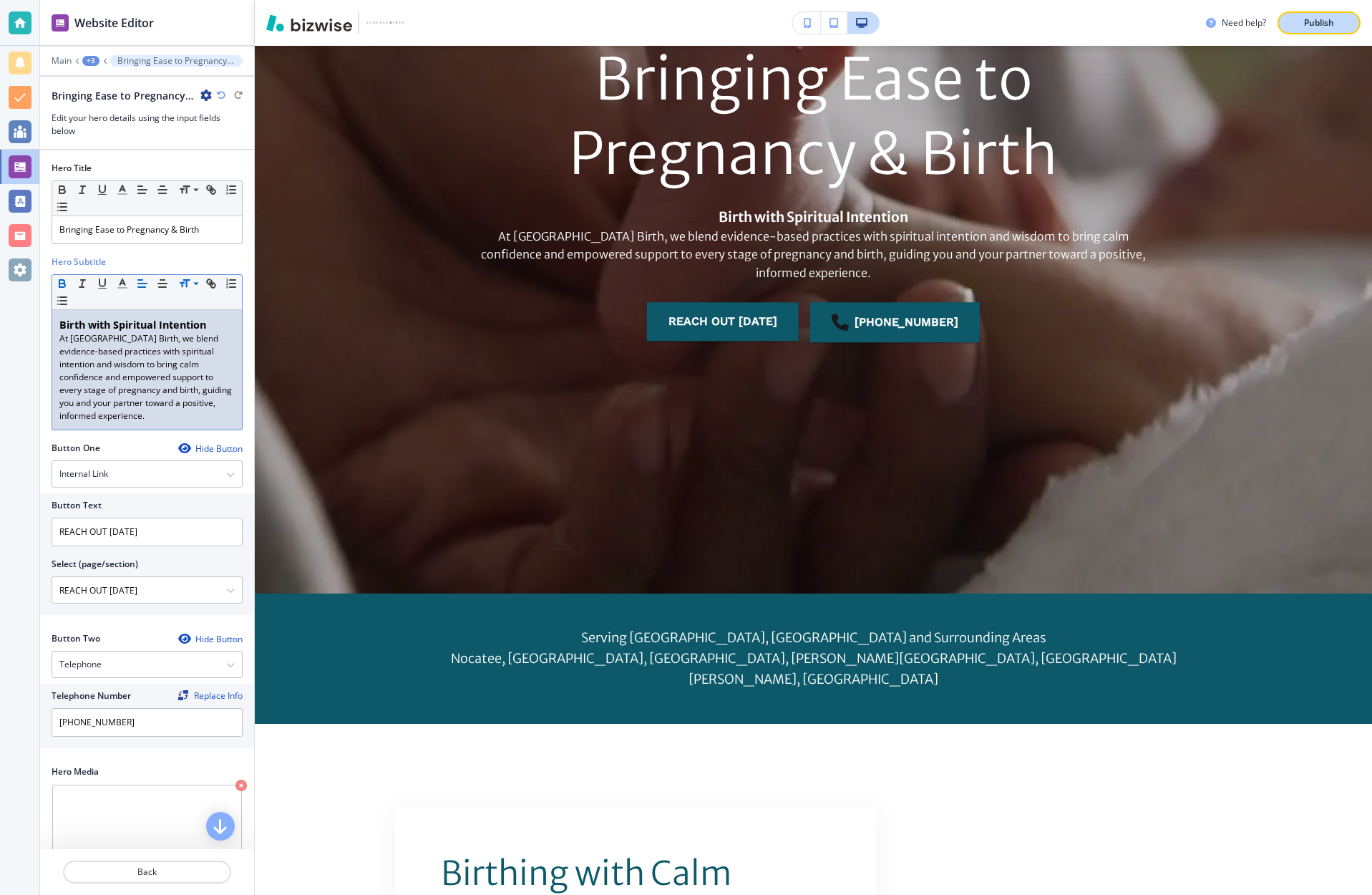
click at [1312, 23] on p "Publish" at bounding box center [1318, 23] width 30 height 13
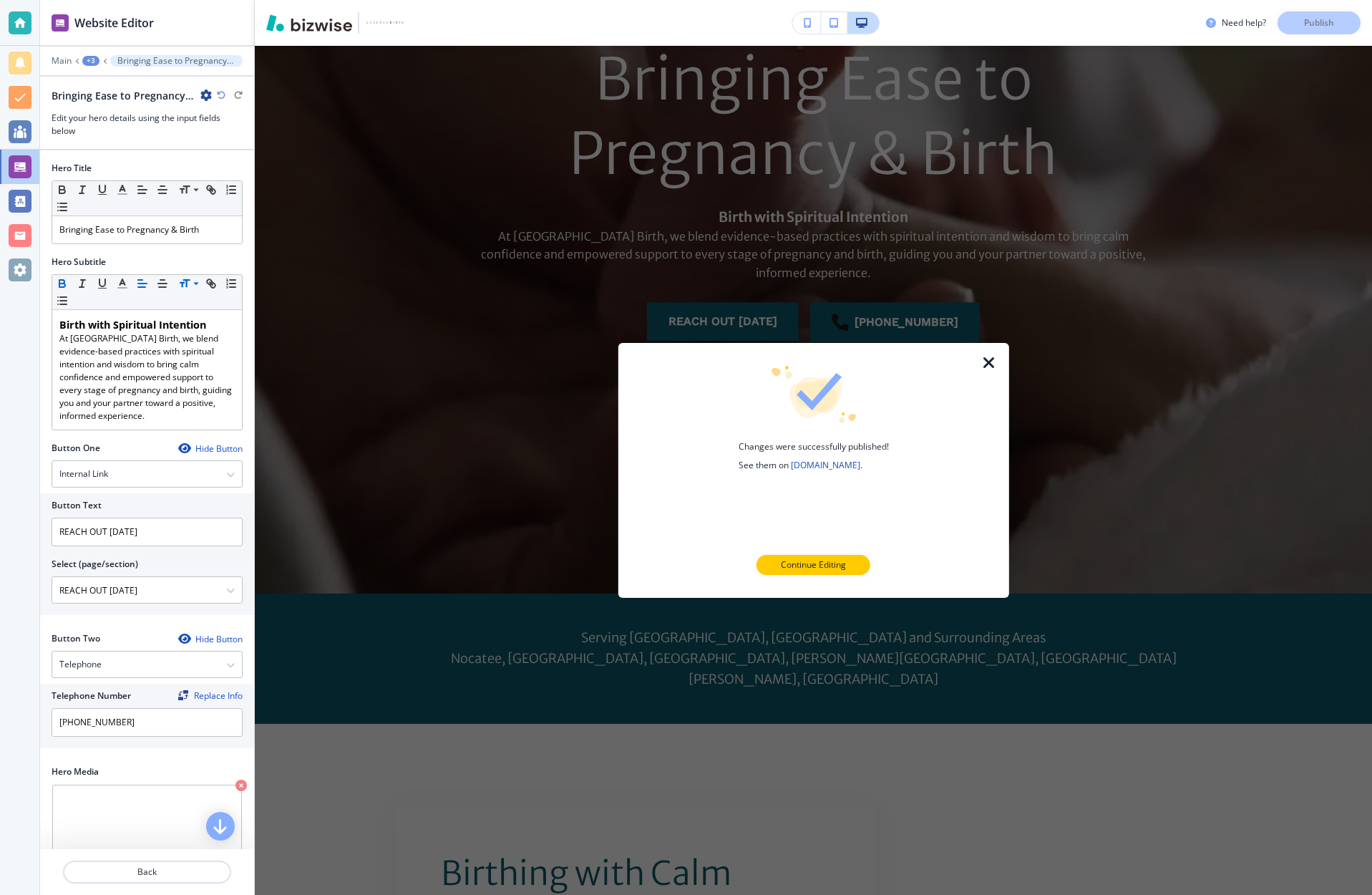
click at [995, 360] on icon "button" at bounding box center [989, 363] width 18 height 18
